Goal: Task Accomplishment & Management: Use online tool/utility

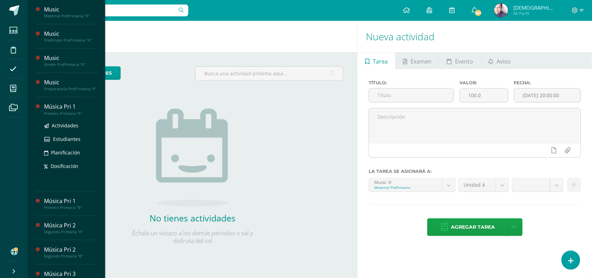
click at [63, 111] on div "Música Pri 1" at bounding box center [70, 107] width 53 height 8
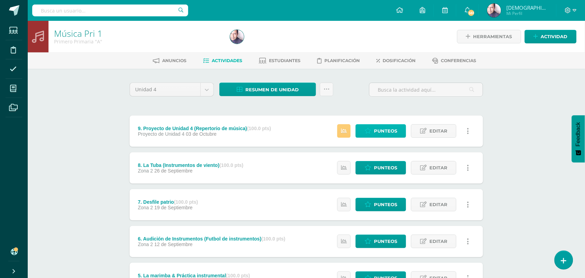
click at [382, 130] on span "Punteos" at bounding box center [385, 130] width 23 height 13
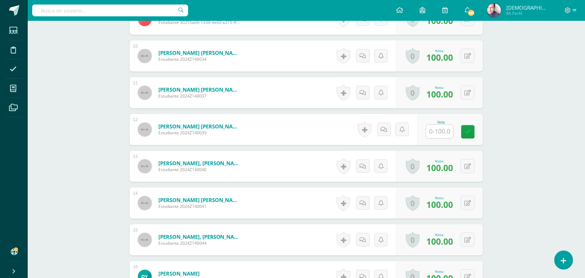
scroll to position [532, 0]
click at [442, 129] on input "text" at bounding box center [444, 131] width 28 height 14
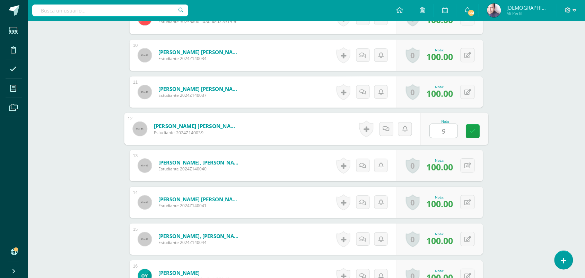
type input "97"
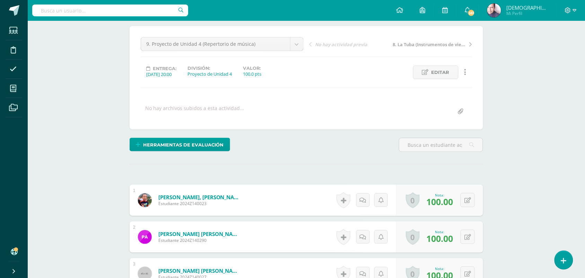
scroll to position [0, 0]
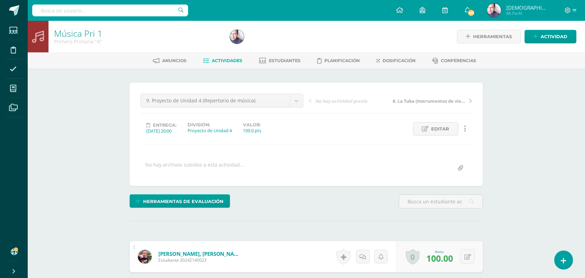
click at [221, 61] on span "Actividades" at bounding box center [227, 60] width 30 height 5
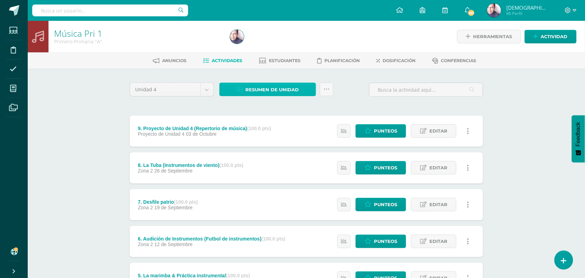
click at [274, 90] on span "Resumen de unidad" at bounding box center [271, 89] width 53 height 13
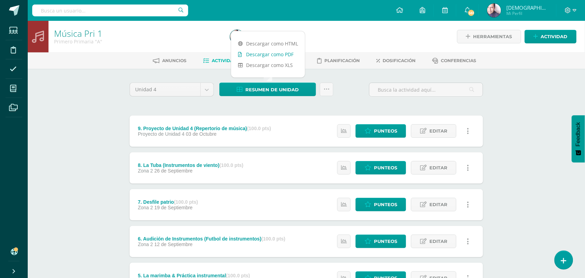
click at [279, 53] on link "Descargar como PDF" at bounding box center [268, 54] width 74 height 11
click at [99, 106] on div "Música Pri 1 Primero Primaria "A" Herramientas Detalle de asistencias Actividad…" at bounding box center [306, 254] width 557 height 466
